Goal: Task Accomplishment & Management: Use online tool/utility

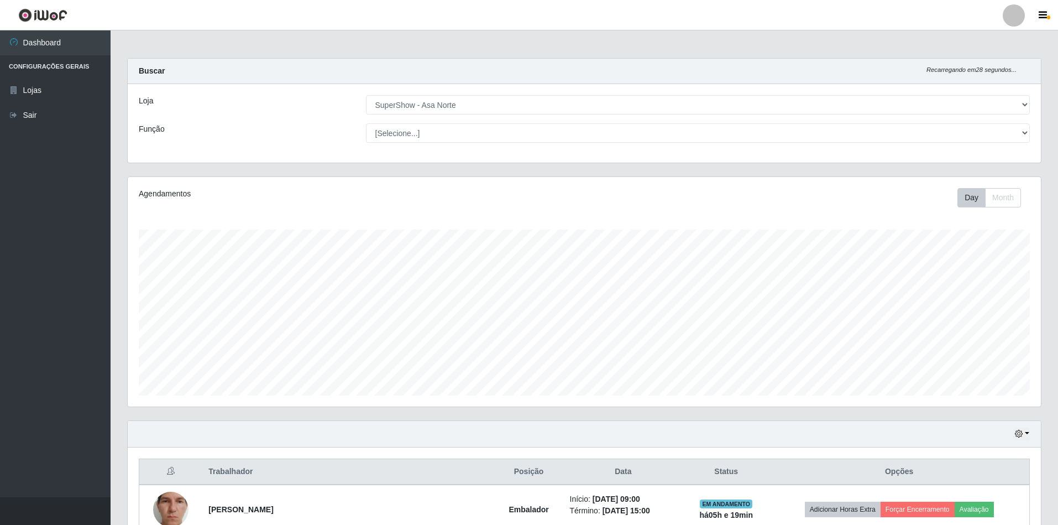
select select "71"
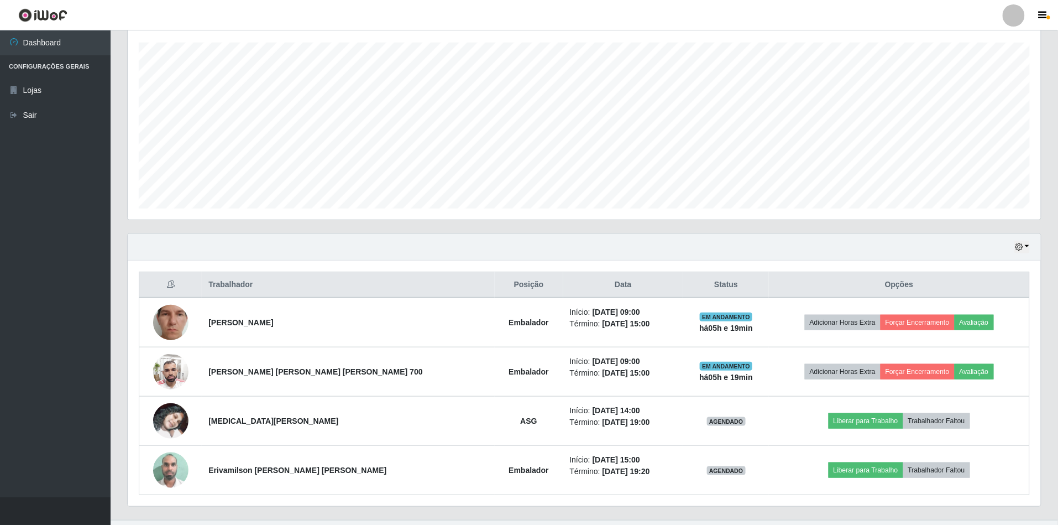
scroll to position [212, 0]
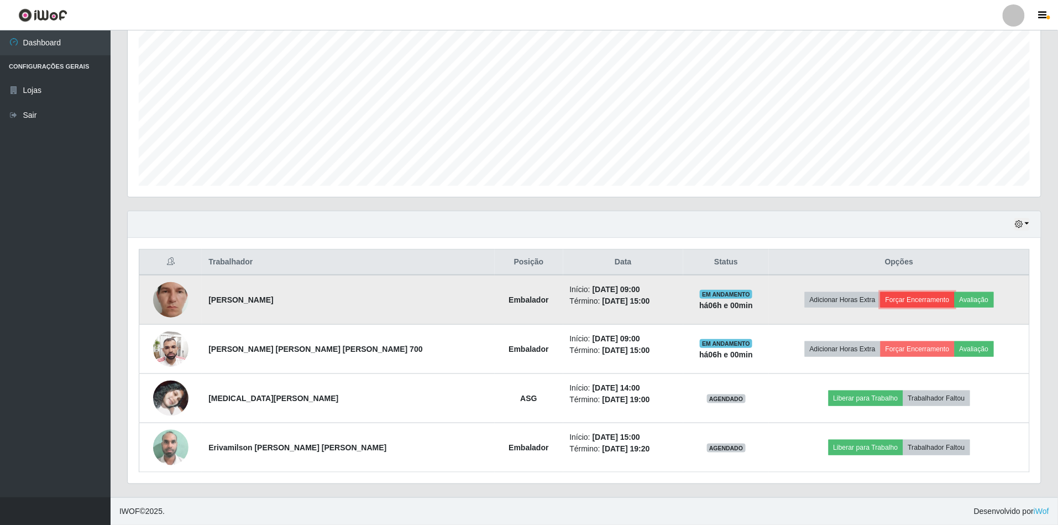
click at [896, 297] on button "Forçar Encerramento" at bounding box center [918, 299] width 74 height 15
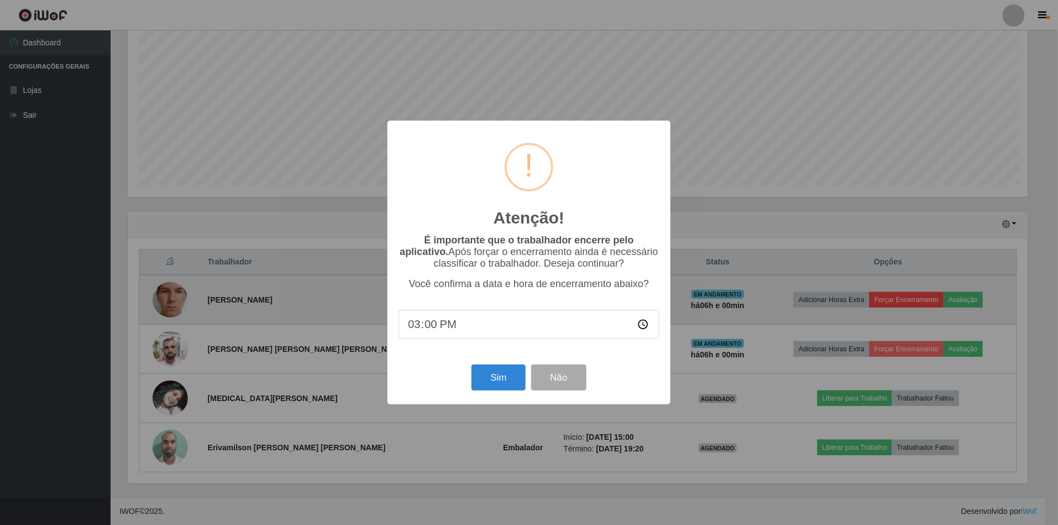
scroll to position [230, 903]
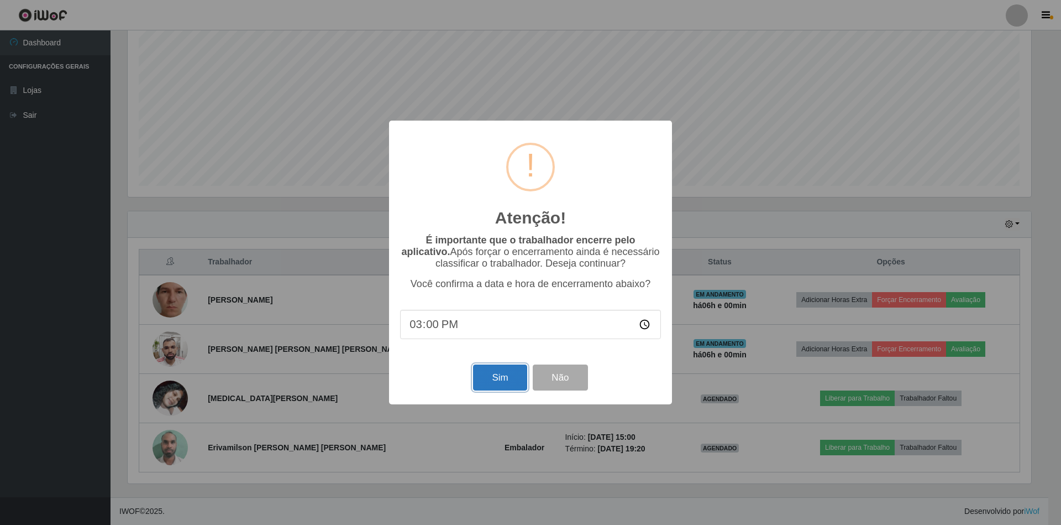
click at [501, 378] on button "Sim" at bounding box center [500, 377] width 54 height 26
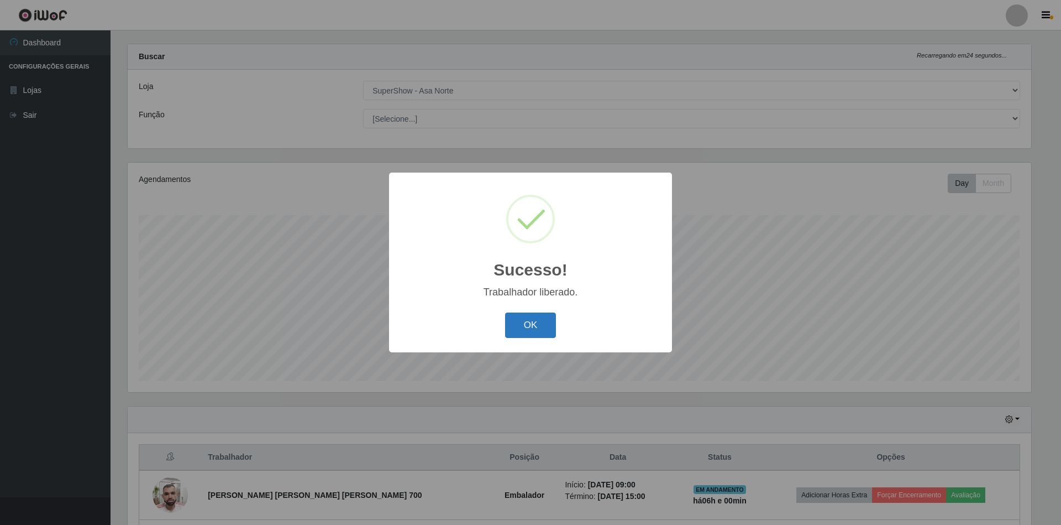
click at [538, 323] on button "OK" at bounding box center [530, 325] width 51 height 26
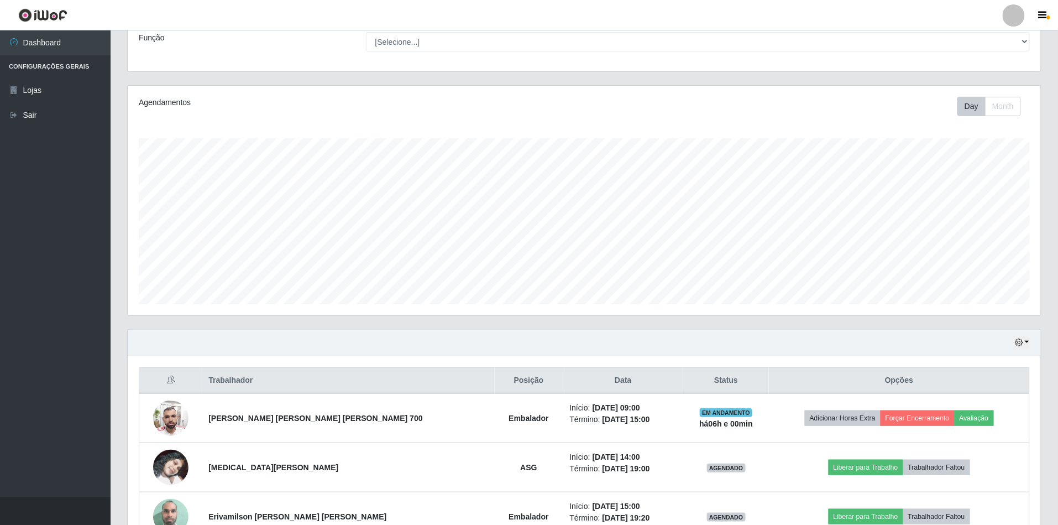
scroll to position [163, 0]
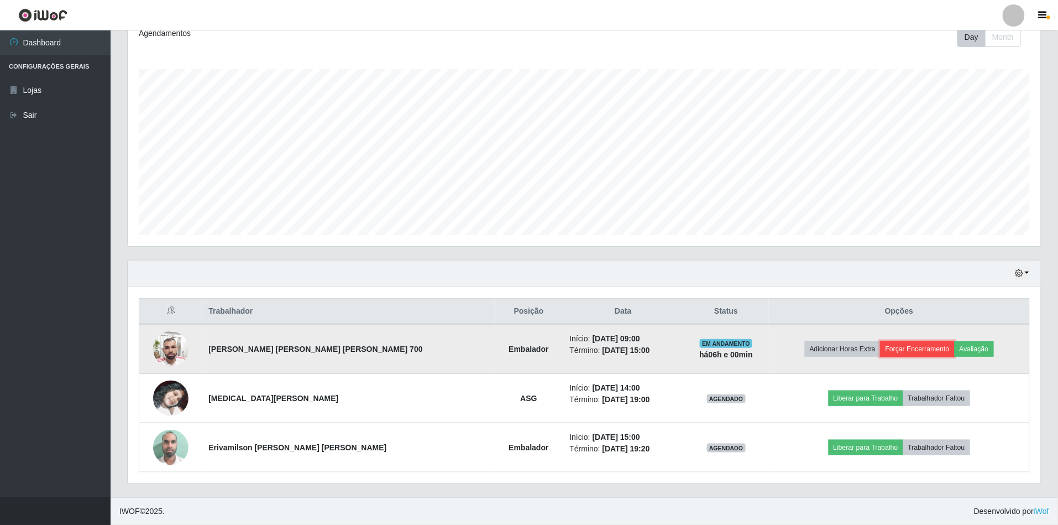
click at [890, 348] on button "Forçar Encerramento" at bounding box center [918, 348] width 74 height 15
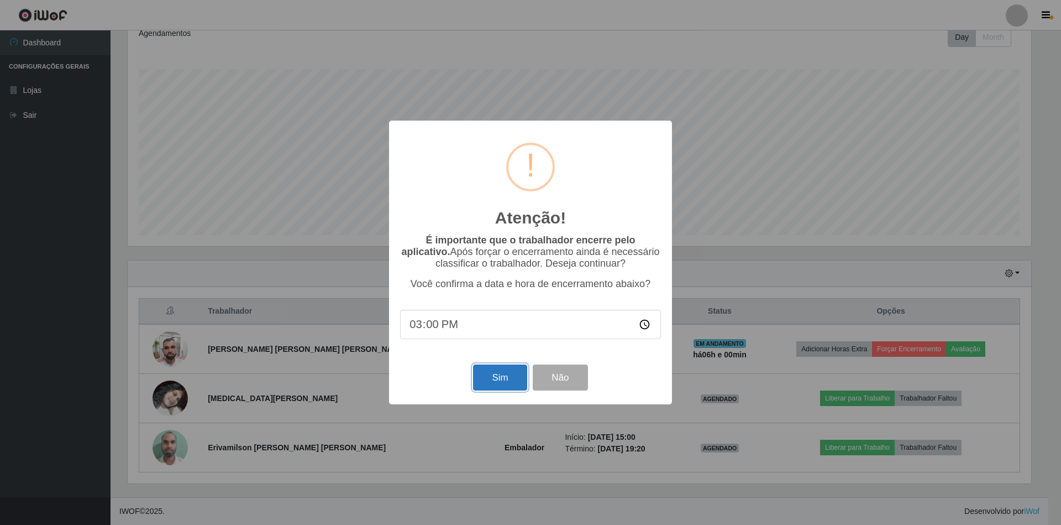
click at [491, 373] on button "Sim" at bounding box center [500, 377] width 54 height 26
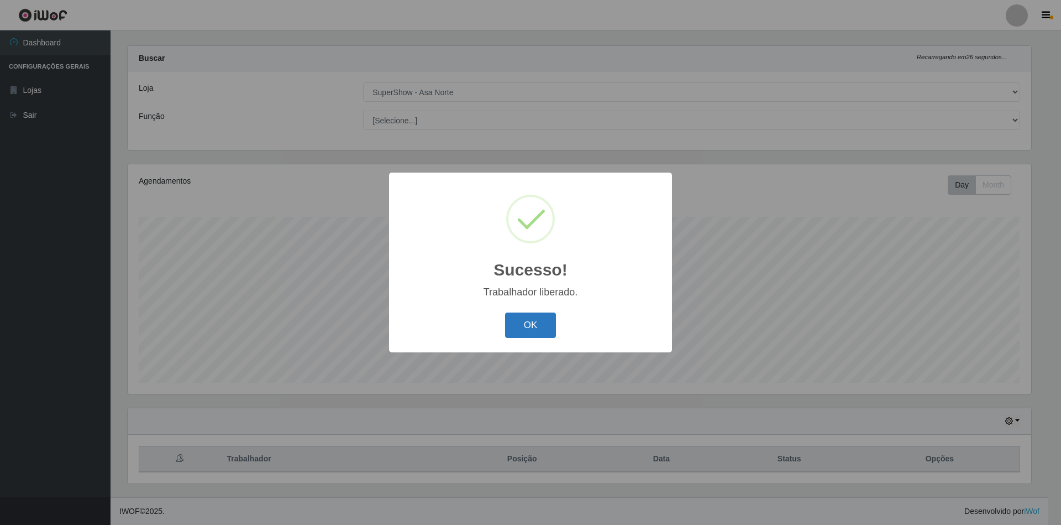
click at [534, 332] on button "OK" at bounding box center [530, 325] width 51 height 26
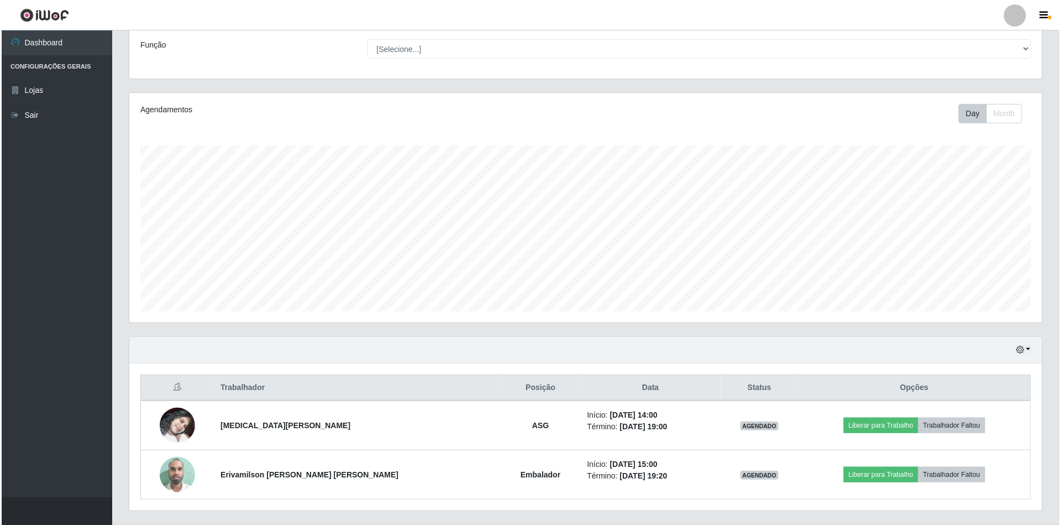
scroll to position [113, 0]
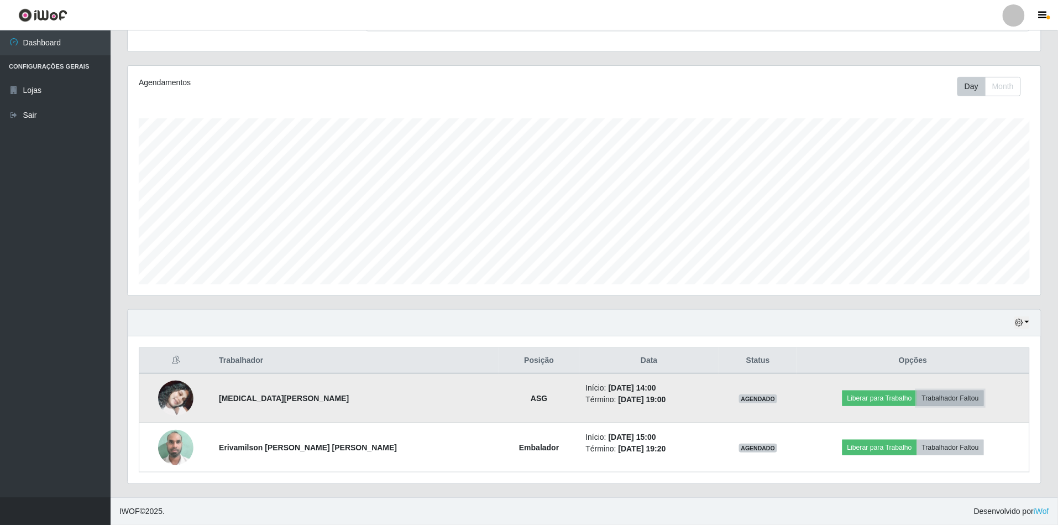
click at [960, 395] on button "Trabalhador Faltou" at bounding box center [950, 397] width 67 height 15
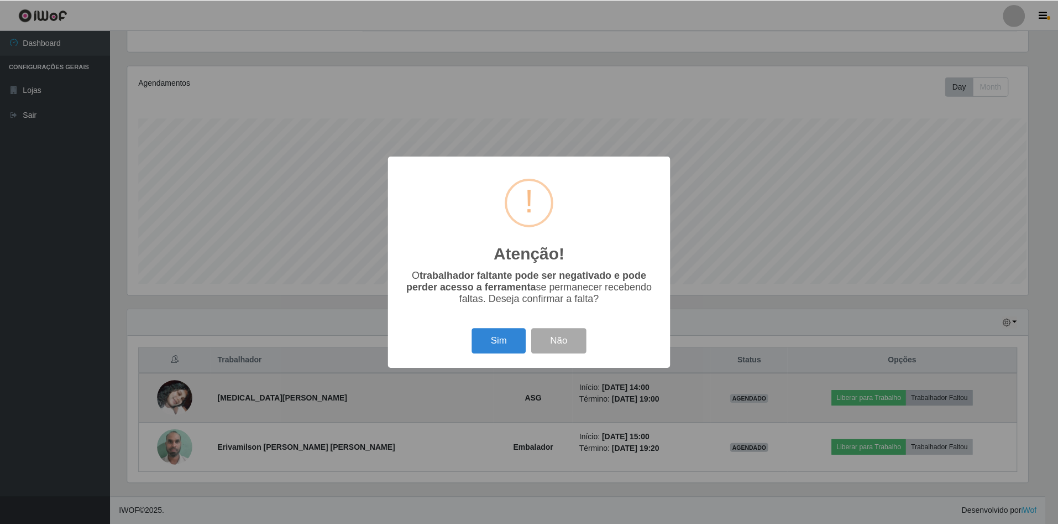
scroll to position [230, 903]
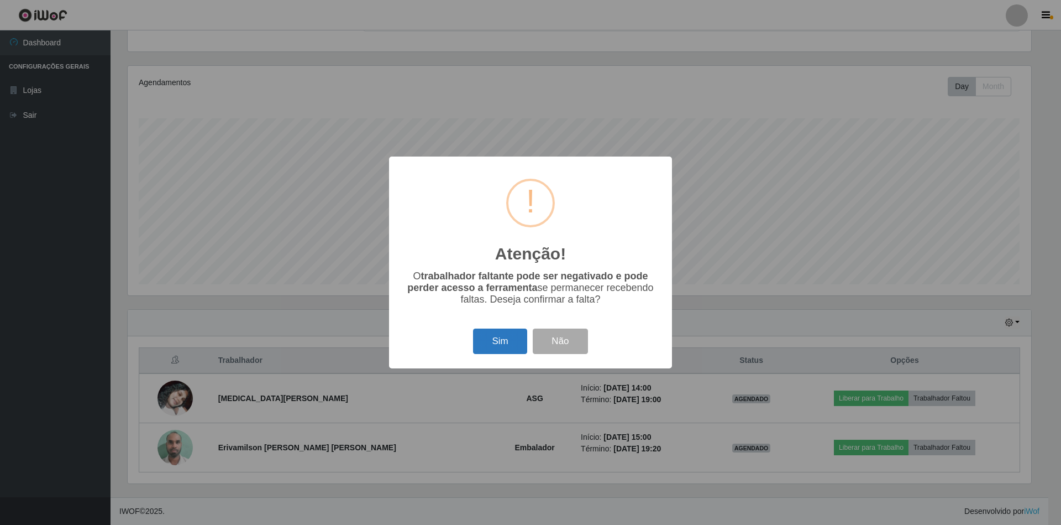
click at [485, 343] on button "Sim" at bounding box center [500, 341] width 54 height 26
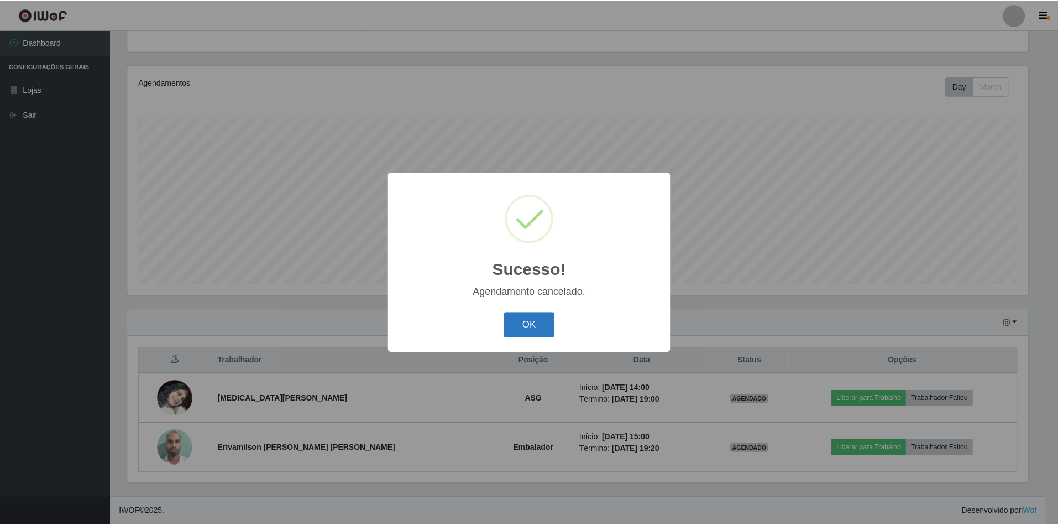
scroll to position [64, 0]
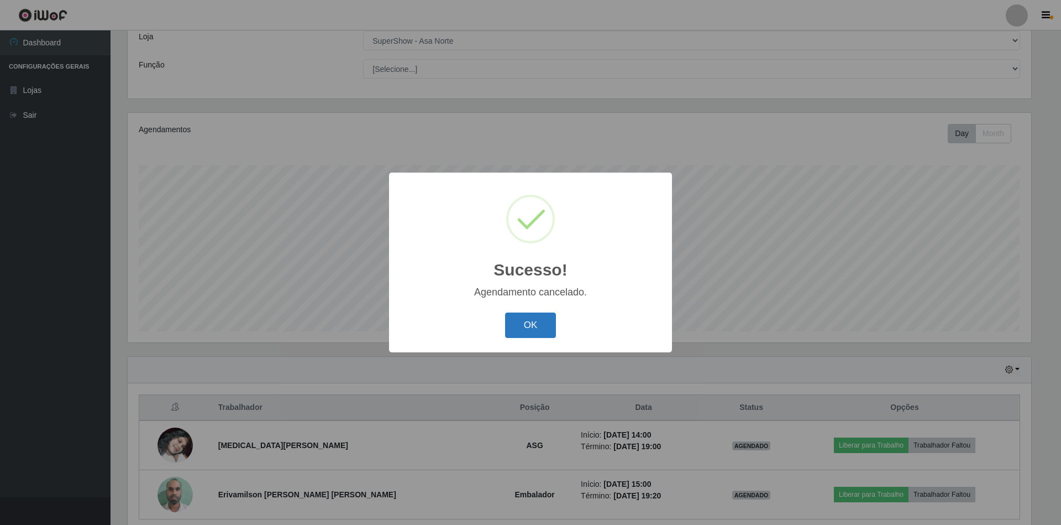
click at [532, 328] on button "OK" at bounding box center [530, 325] width 51 height 26
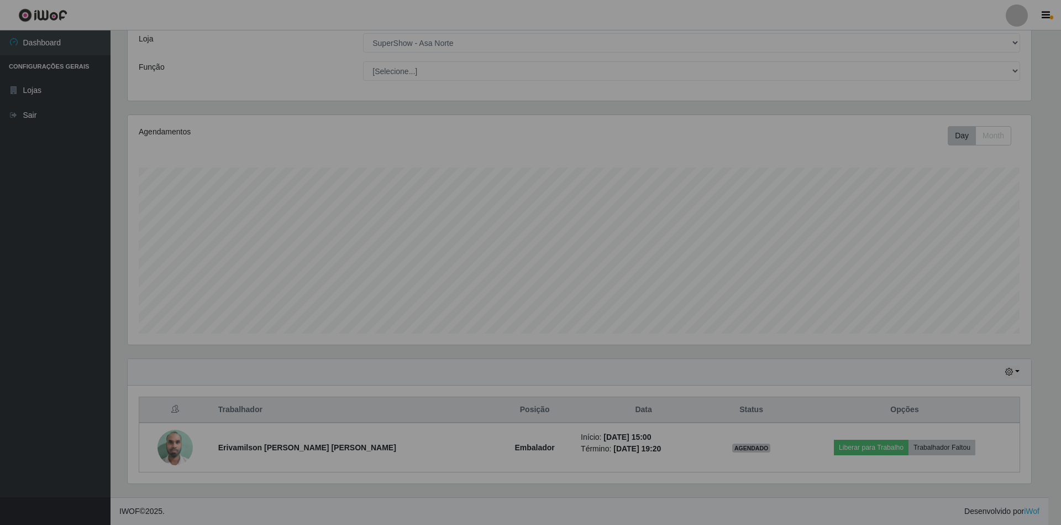
scroll to position [230, 913]
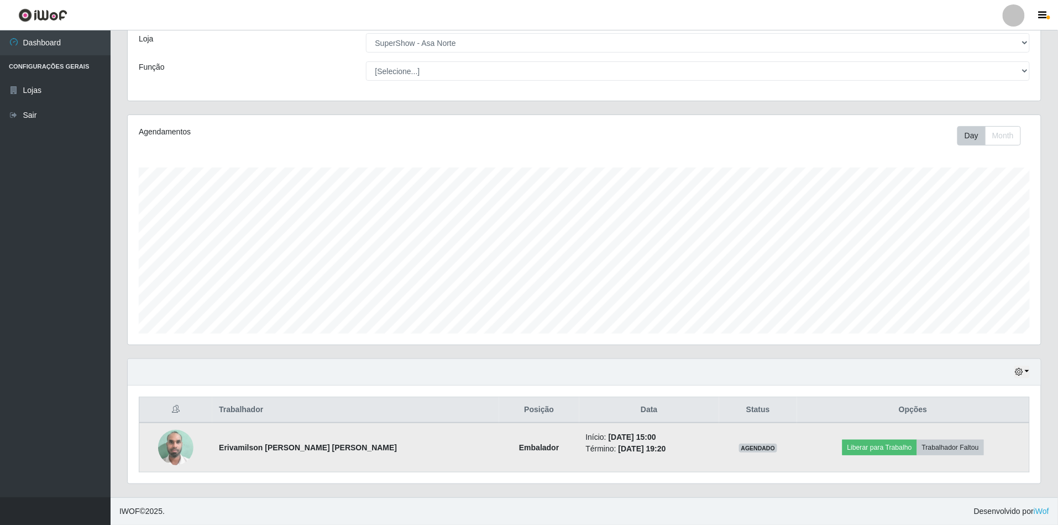
click at [179, 443] on img at bounding box center [175, 446] width 35 height 47
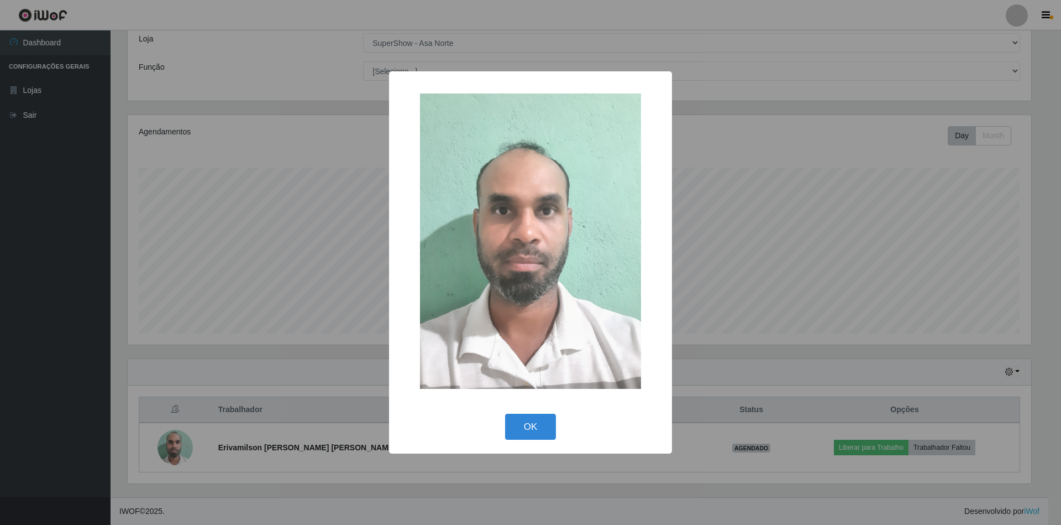
click at [890, 259] on div "× OK Cancel" at bounding box center [530, 262] width 1061 height 525
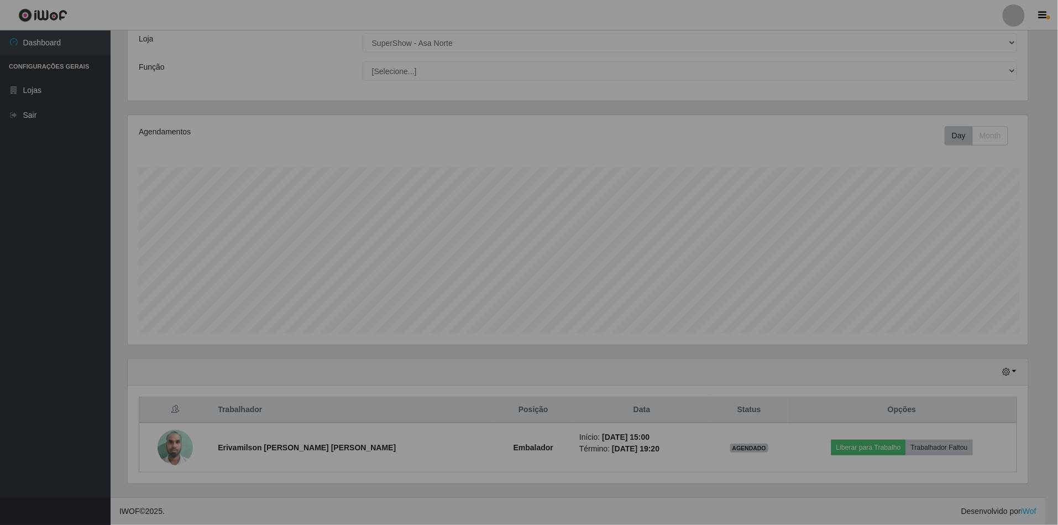
scroll to position [230, 913]
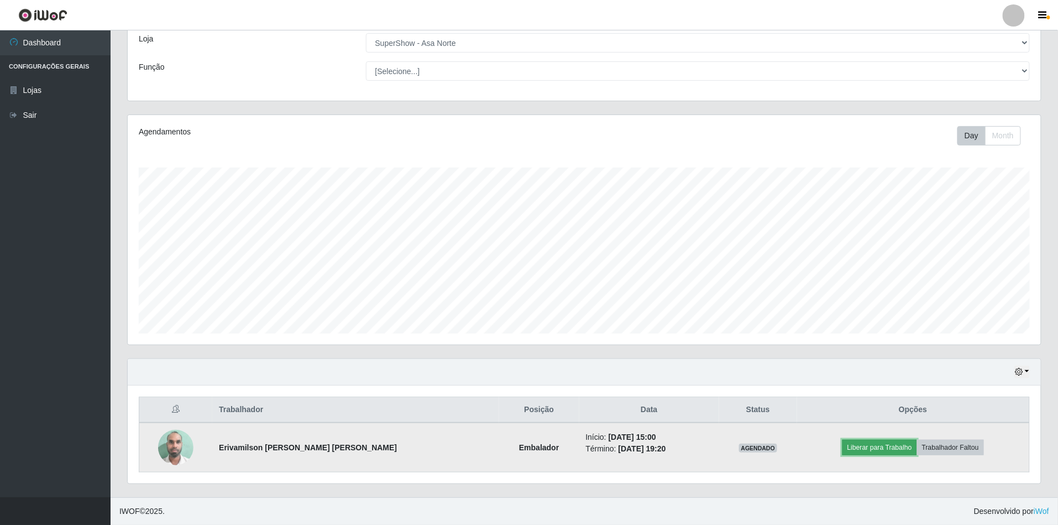
click at [883, 448] on button "Liberar para Trabalho" at bounding box center [879, 446] width 75 height 15
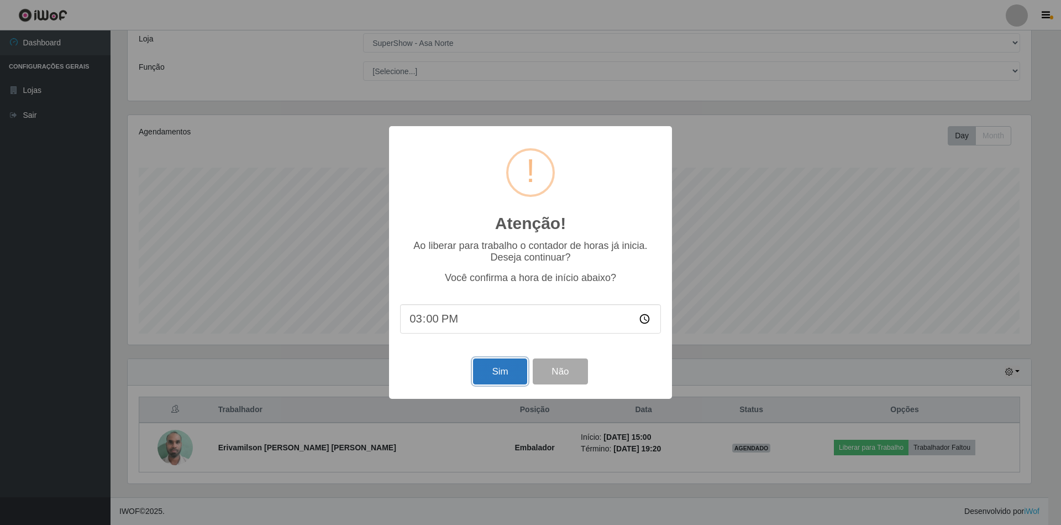
click at [512, 369] on button "Sim" at bounding box center [500, 371] width 54 height 26
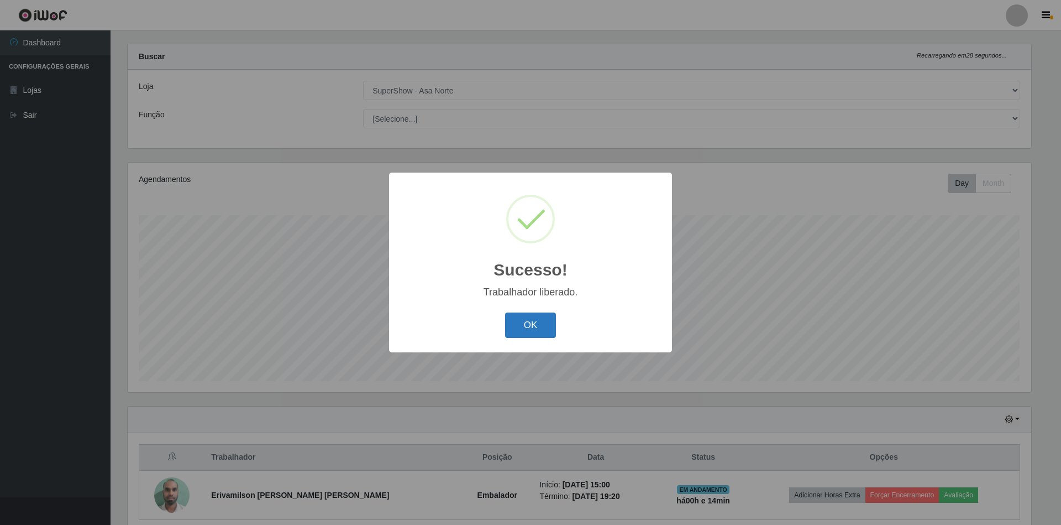
click at [537, 322] on button "OK" at bounding box center [530, 325] width 51 height 26
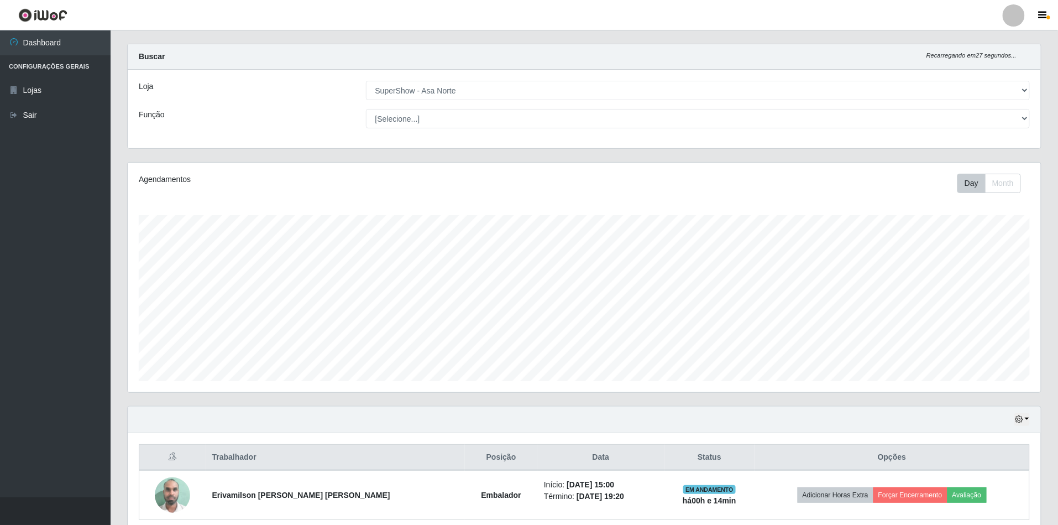
scroll to position [0, 0]
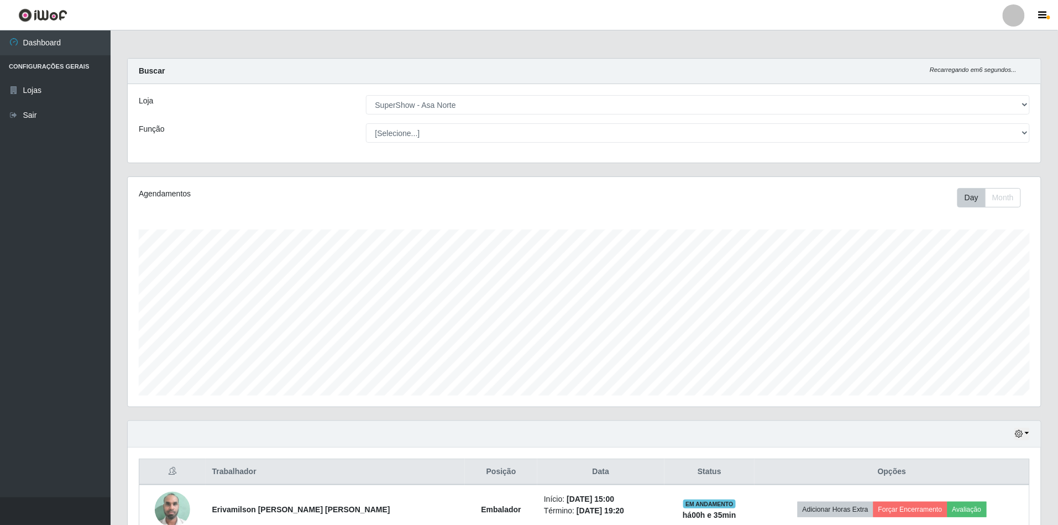
click at [815, 224] on div "Agendamentos Day Month 11/09 Agendamentos 24" at bounding box center [584, 291] width 913 height 229
